Goal: Obtain resource: Download file/media

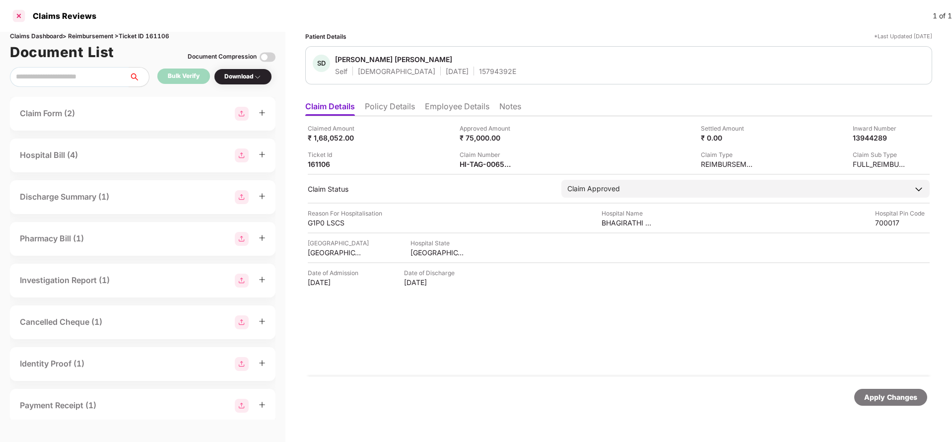
click at [19, 17] on div at bounding box center [19, 16] width 16 height 16
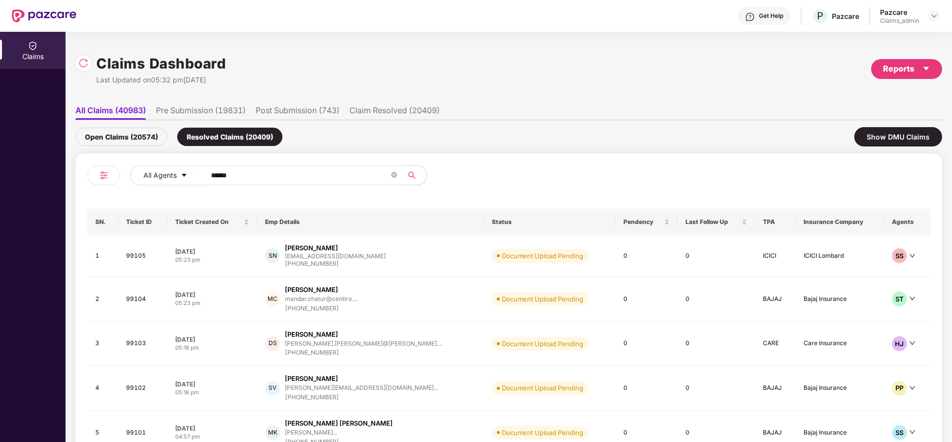
drag, startPoint x: 252, startPoint y: 174, endPoint x: 119, endPoint y: 174, distance: 133.0
click at [119, 174] on div "All Agents ******" at bounding box center [297, 179] width 421 height 28
paste input "text"
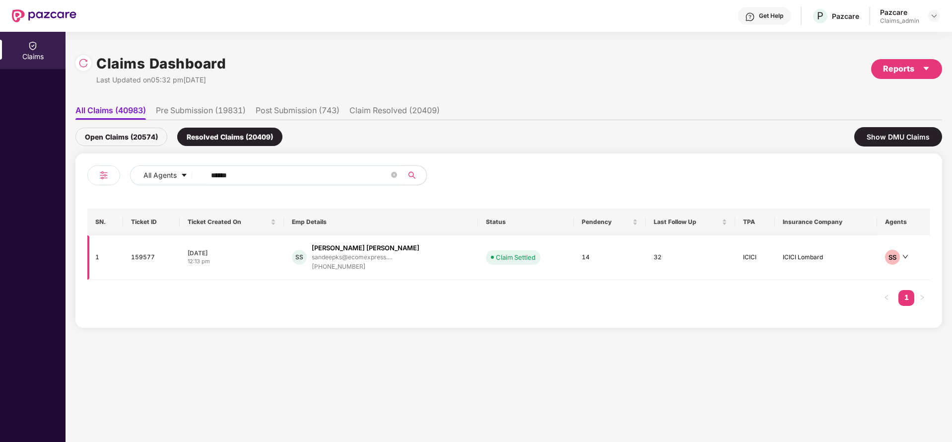
type input "******"
click at [338, 243] on div "[PERSON_NAME] [PERSON_NAME]" at bounding box center [366, 247] width 108 height 9
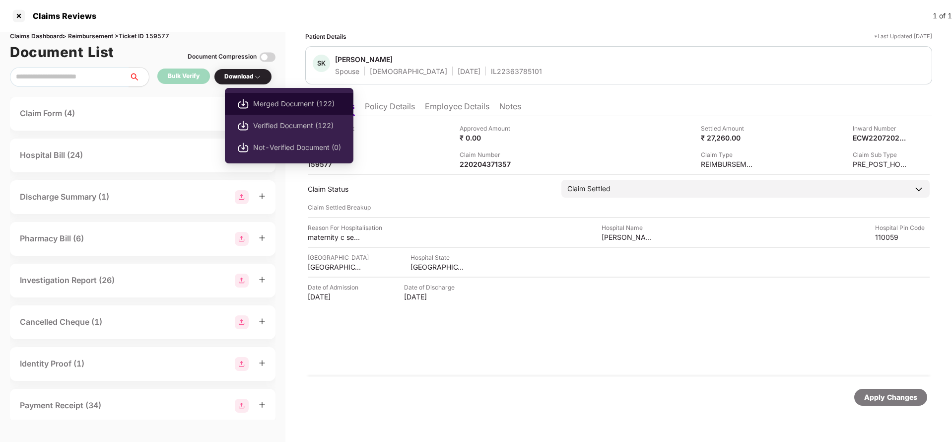
click at [276, 103] on span "Merged Document (122)" at bounding box center [297, 103] width 88 height 11
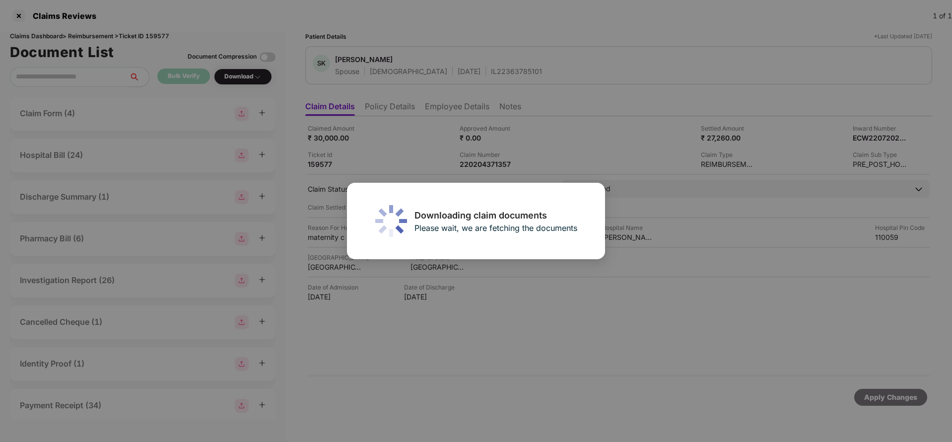
click at [472, 251] on div "Downloading claim documents Please wait, we are fetching the documents" at bounding box center [476, 221] width 258 height 76
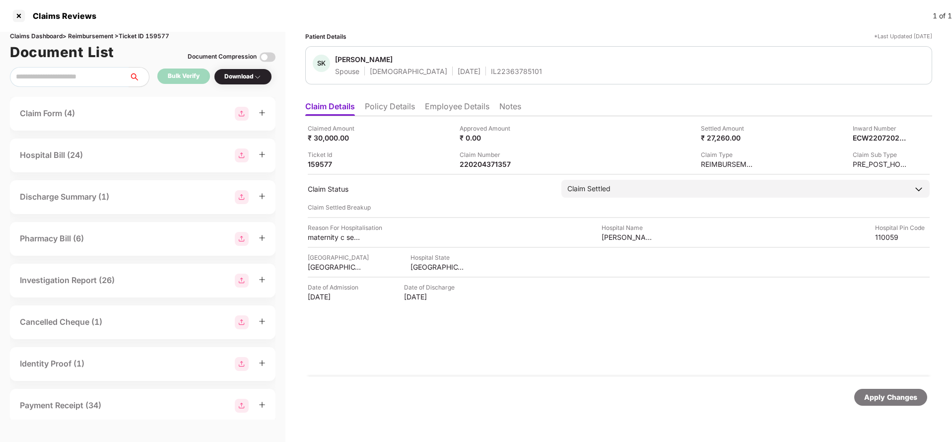
click at [563, 312] on div "Claimed Amount ₹ 30,000.00 Approved Amount ₹ 0.00 Settled Amount ₹ 27,260.00 In…" at bounding box center [618, 246] width 627 height 260
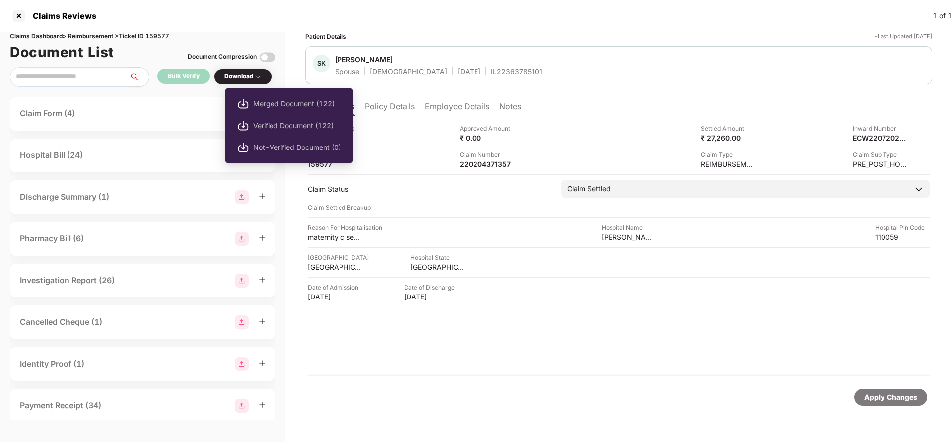
click at [246, 77] on div "Download" at bounding box center [242, 76] width 37 height 9
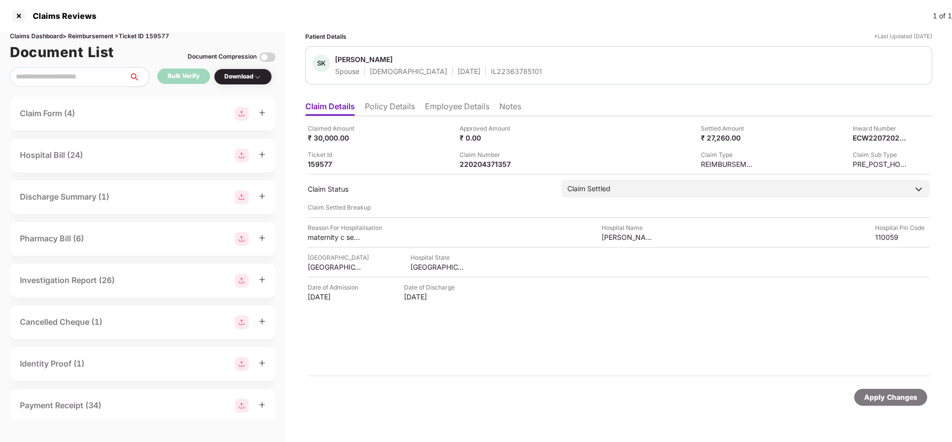
click at [246, 77] on div "Download" at bounding box center [242, 76] width 37 height 9
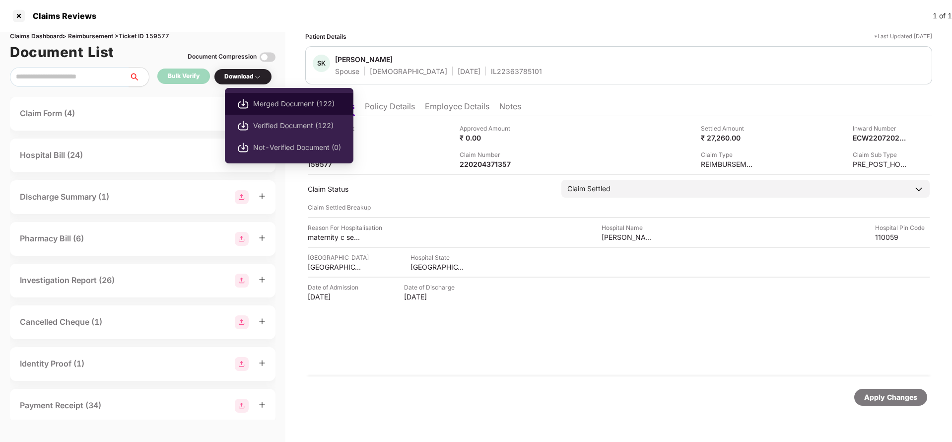
click at [278, 98] on span "Merged Document (122)" at bounding box center [297, 103] width 88 height 11
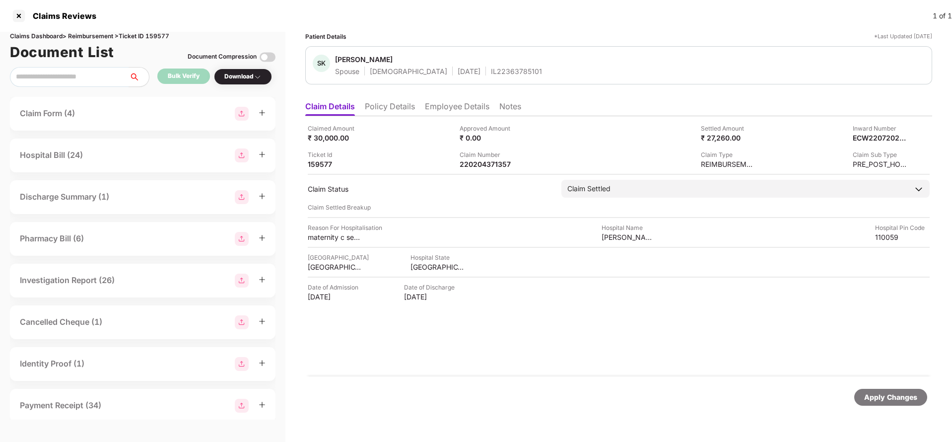
click at [501, 55] on span "[PERSON_NAME]" at bounding box center [438, 61] width 207 height 12
click at [169, 36] on div "Claims Dashboard > Reimbursement > Ticket ID 159577" at bounding box center [142, 36] width 265 height 9
copy div "159577"
click at [22, 16] on div at bounding box center [19, 16] width 16 height 16
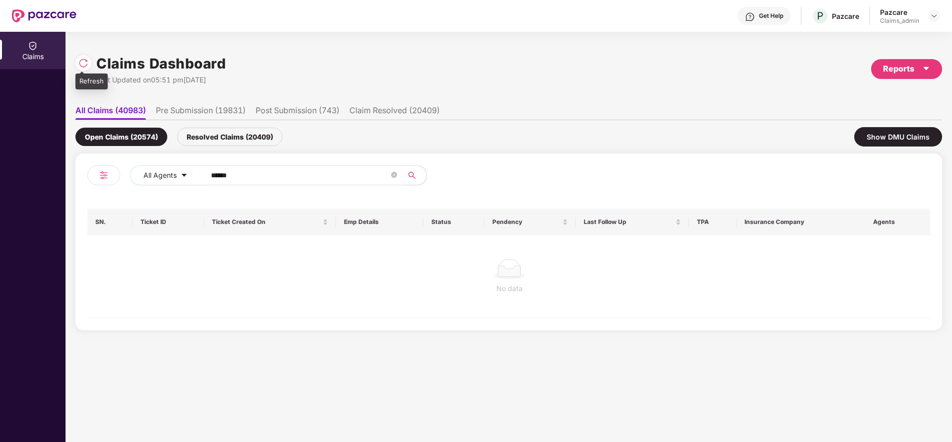
click at [77, 65] on div at bounding box center [83, 63] width 16 height 16
